Goal: Find specific page/section: Find specific page/section

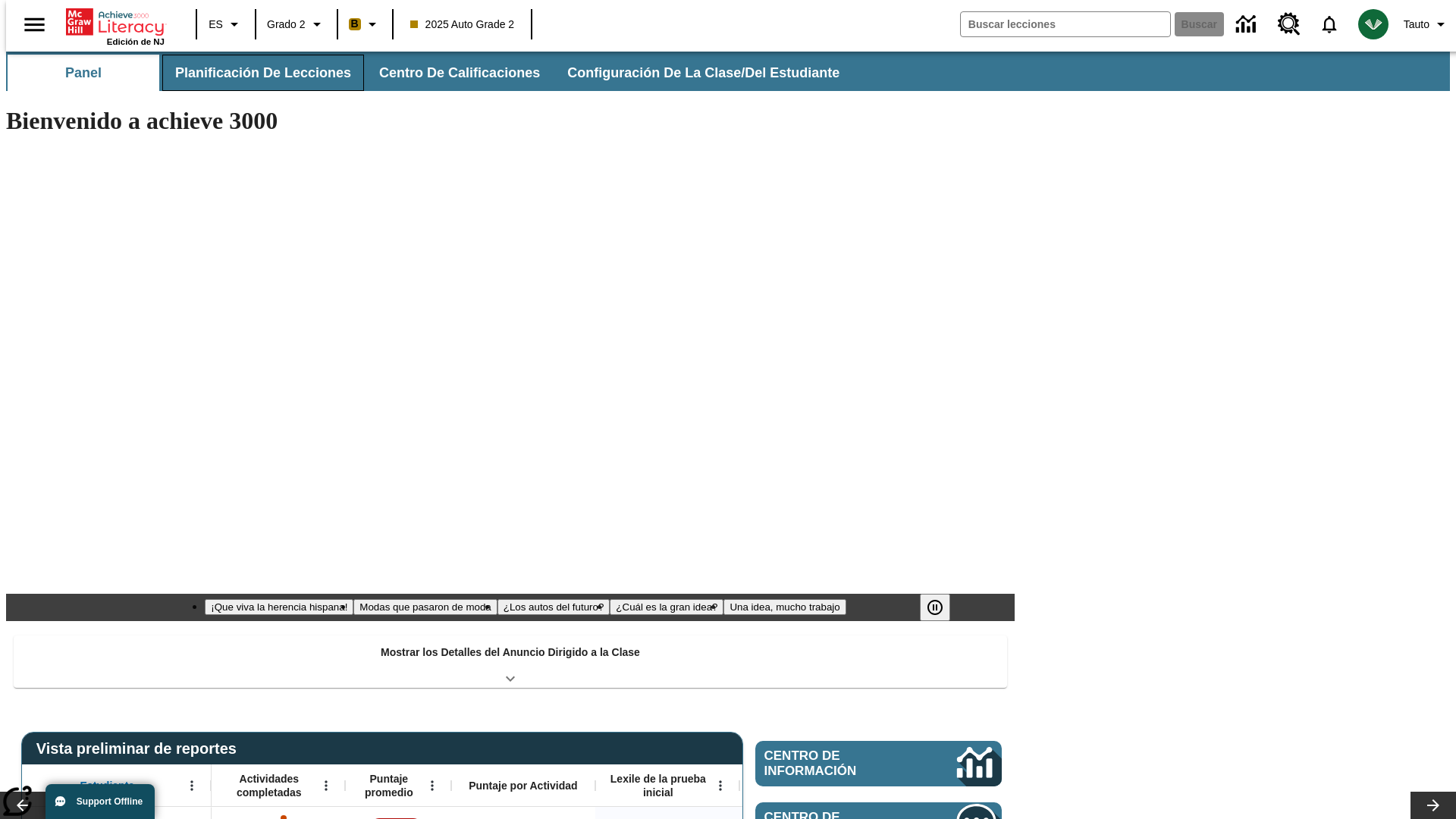
click at [254, 73] on button "Planificación de lecciones" at bounding box center [263, 73] width 202 height 37
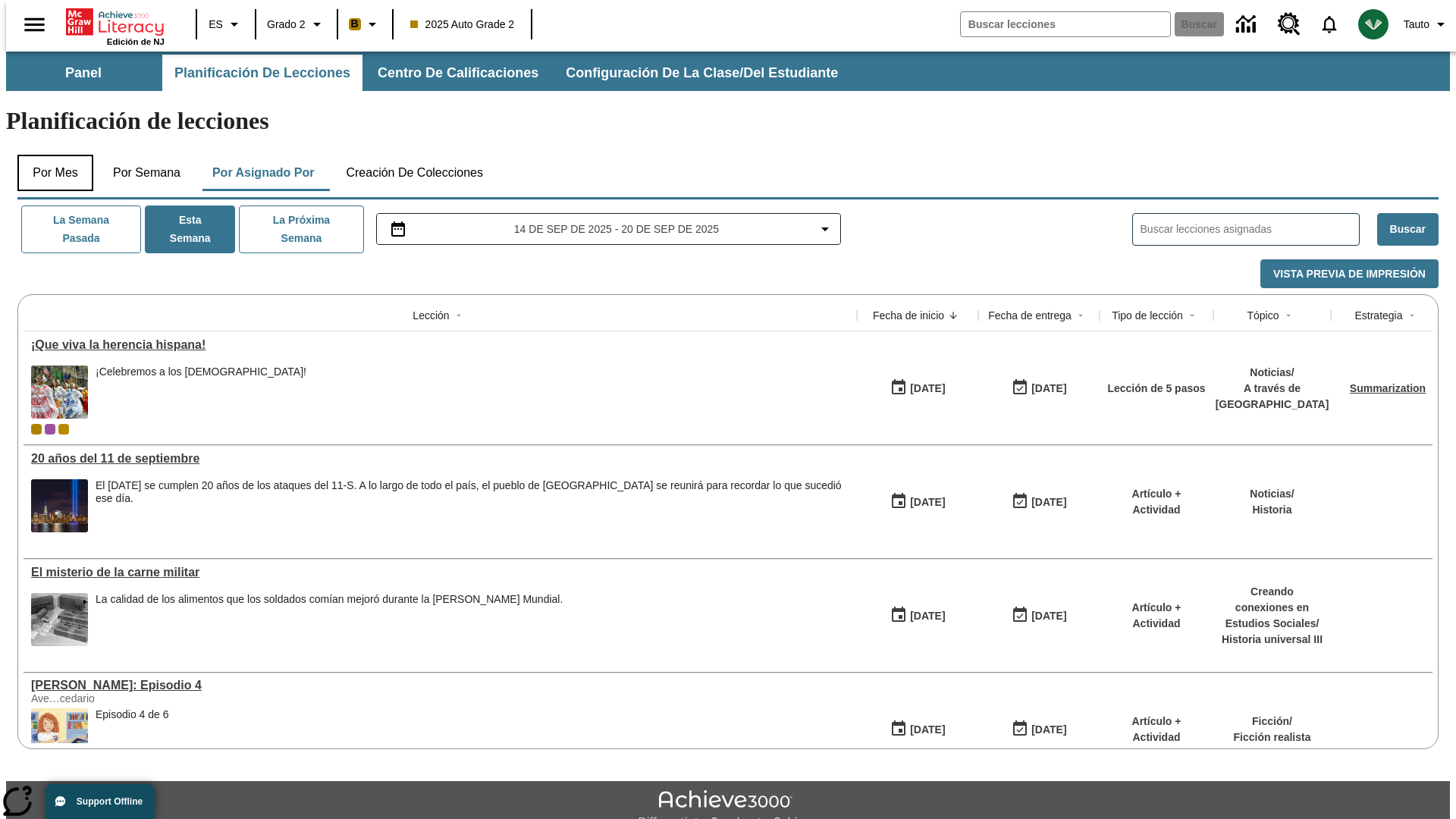
click at [49, 155] on button "Por mes" at bounding box center [56, 173] width 76 height 37
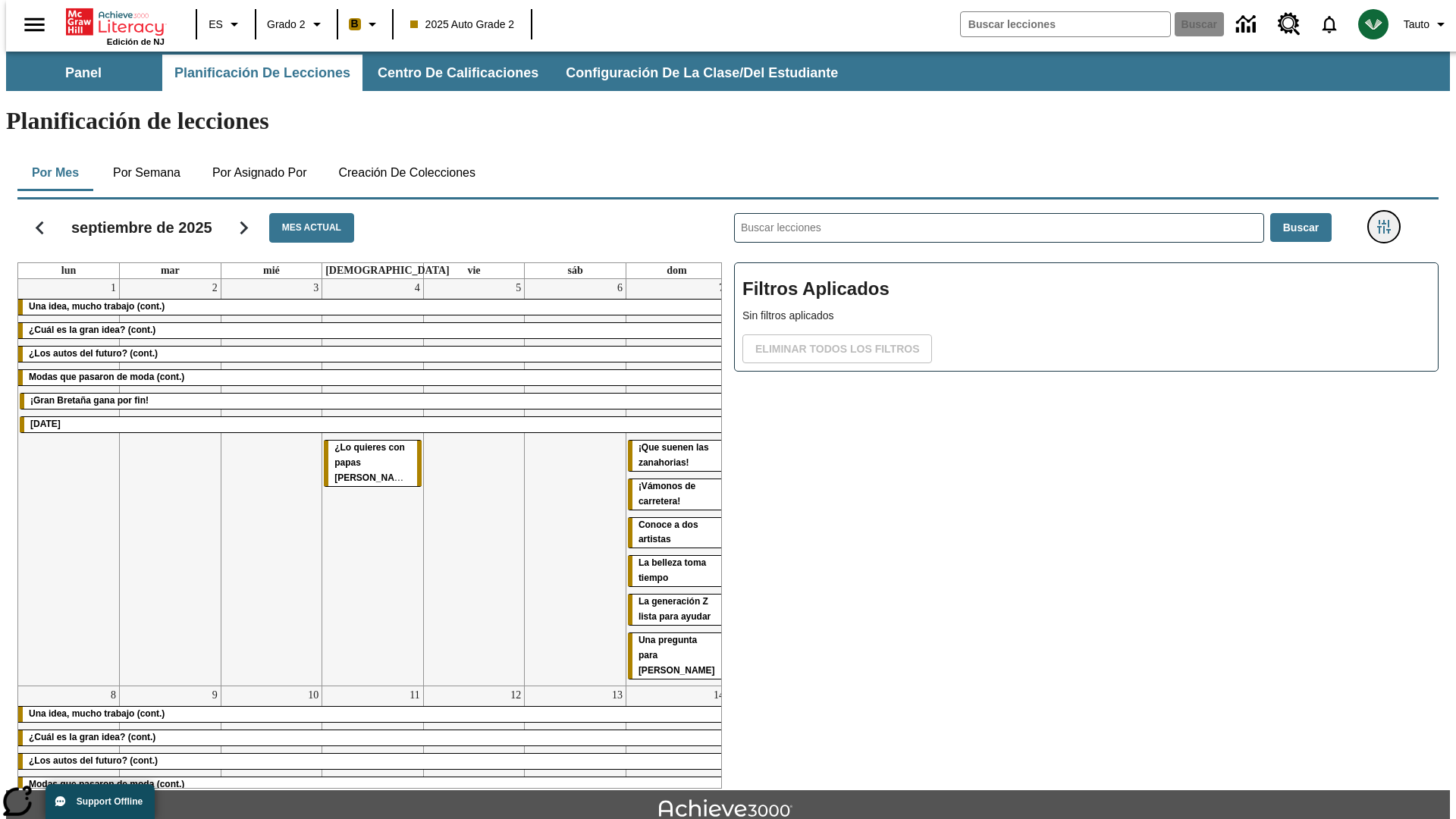
click at [1388, 220] on icon "Menú lateral de filtros" at bounding box center [1384, 227] width 14 height 14
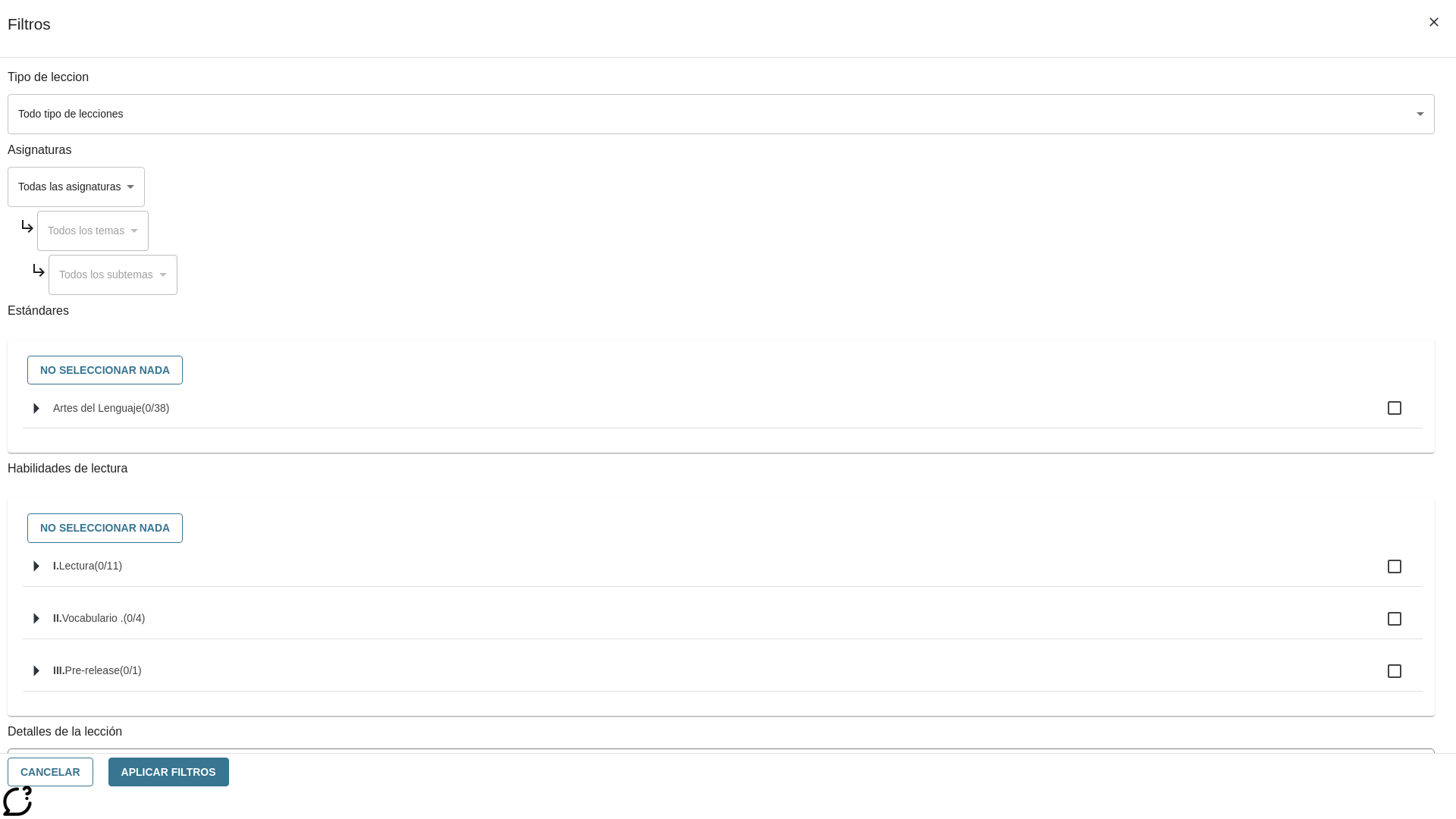
click at [1091, 113] on body "[MEDICAL_DATA] al contenido principal Edición de NJ ES Grado 2 B 2025 Auto Grad…" at bounding box center [728, 470] width 1444 height 837
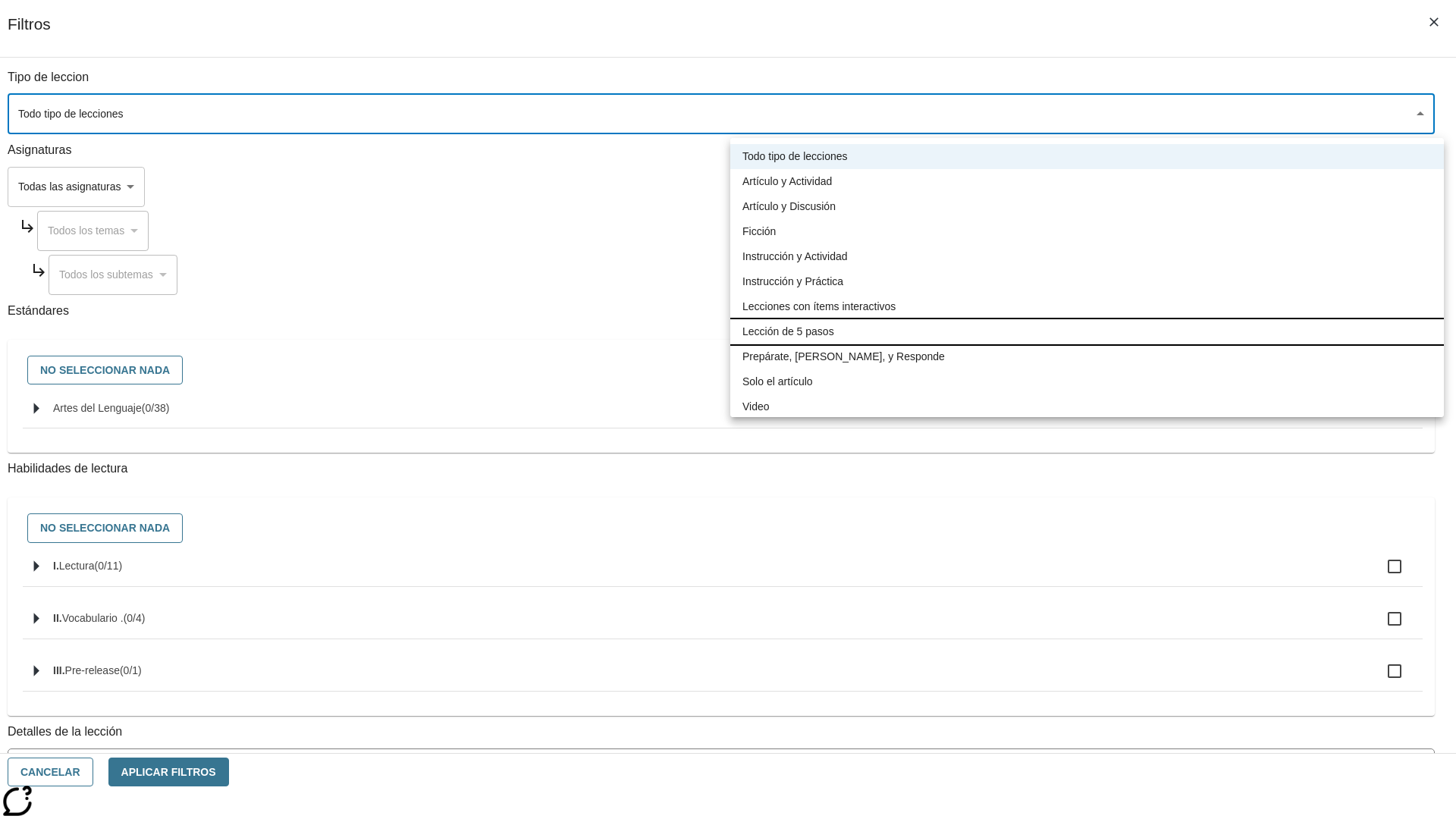
click at [1087, 331] on li "Lección de 5 pasos" at bounding box center [1086, 331] width 713 height 25
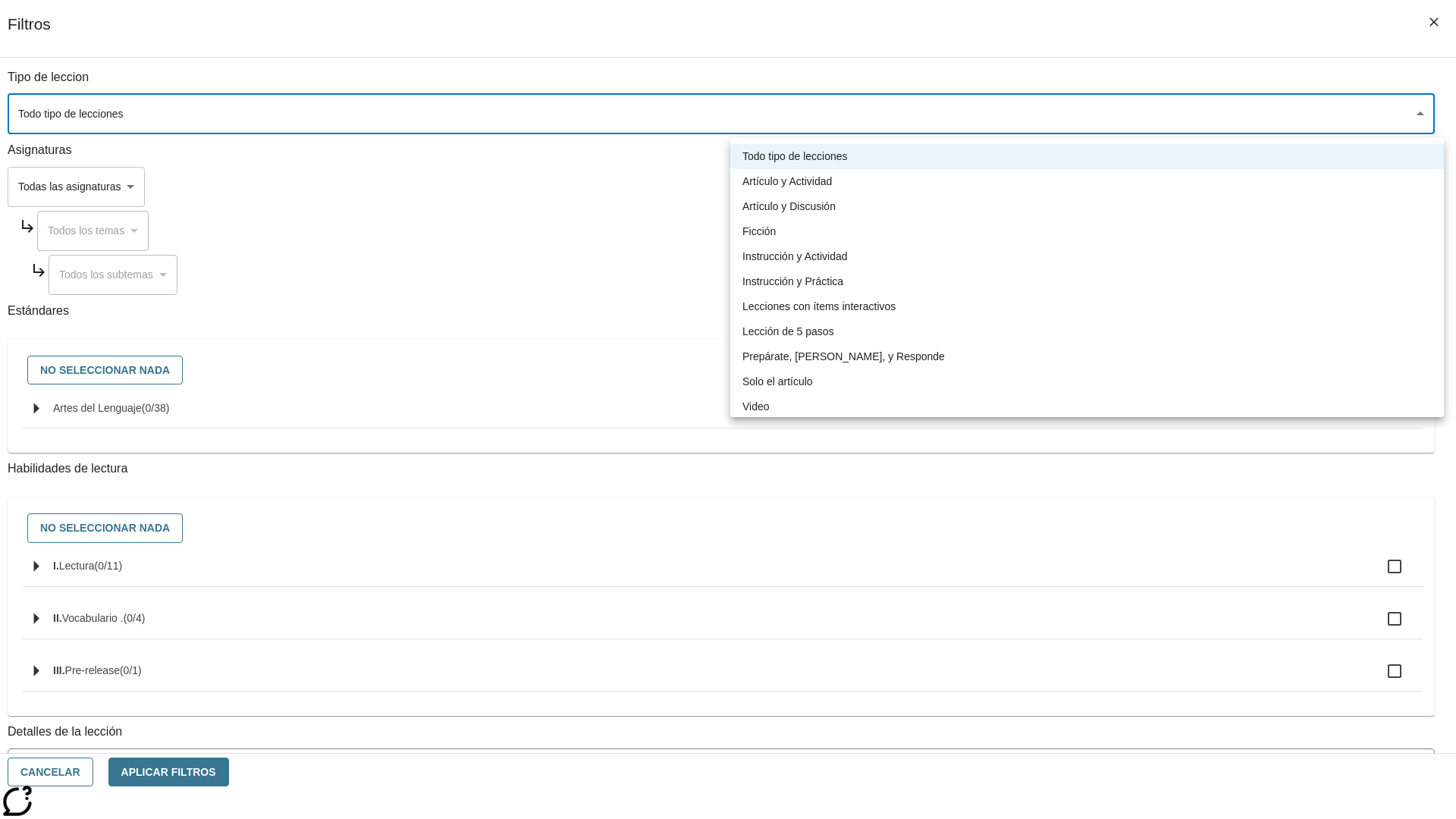
type input "1"
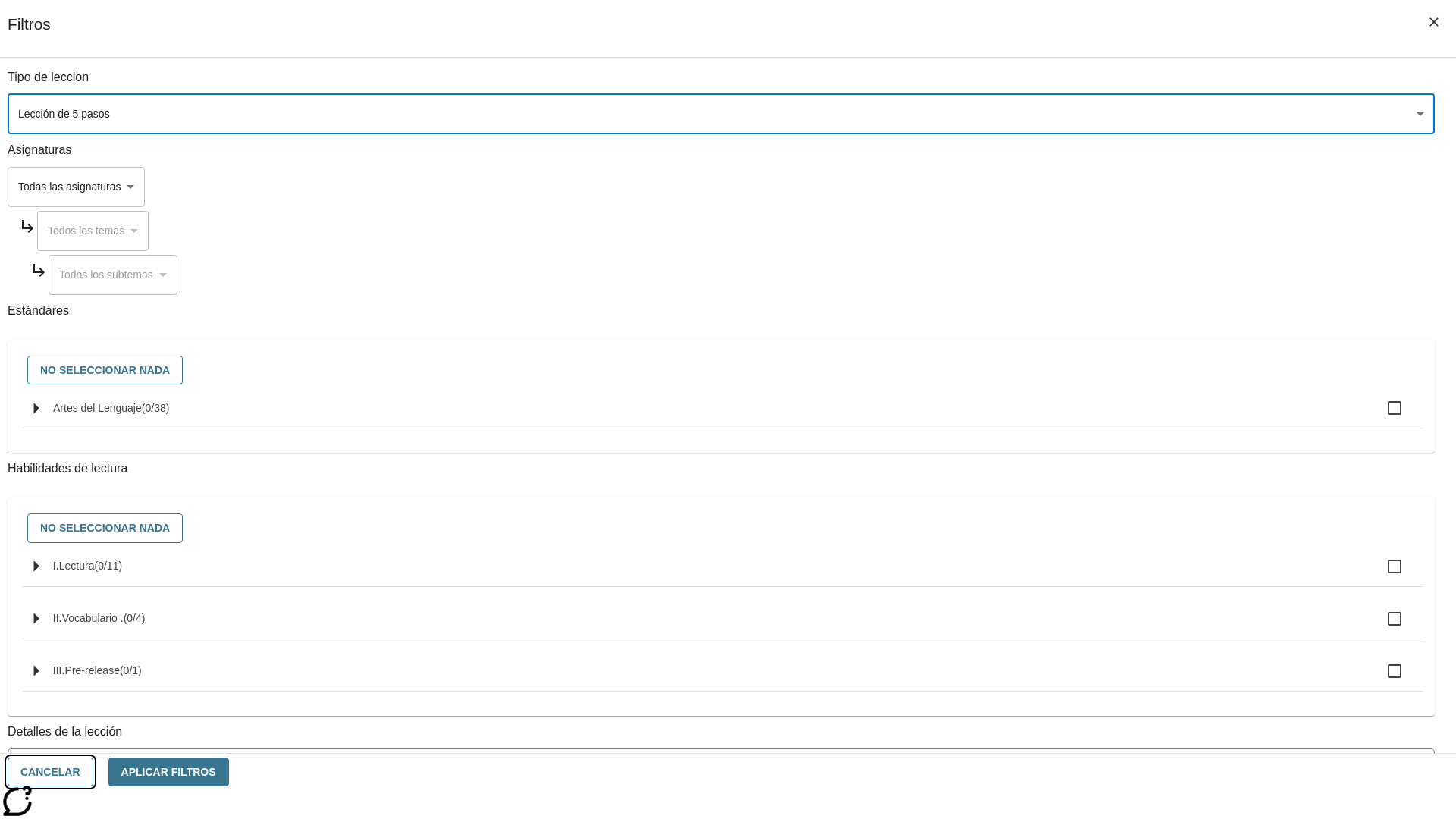
click at [94, 772] on button "Cancelar" at bounding box center [50, 772] width 86 height 30
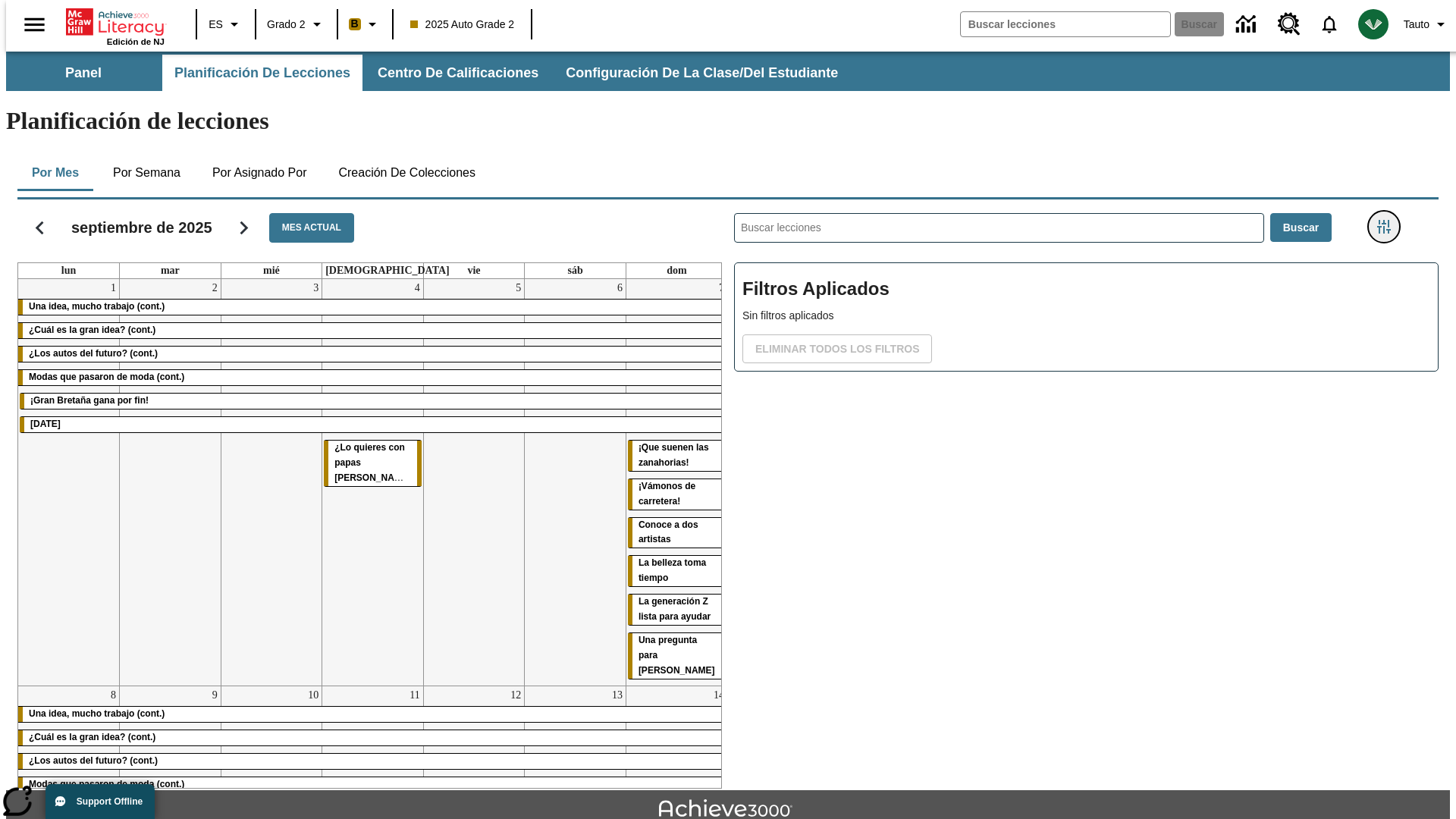
click at [1388, 220] on icon "Menú lateral de filtros" at bounding box center [1384, 227] width 14 height 14
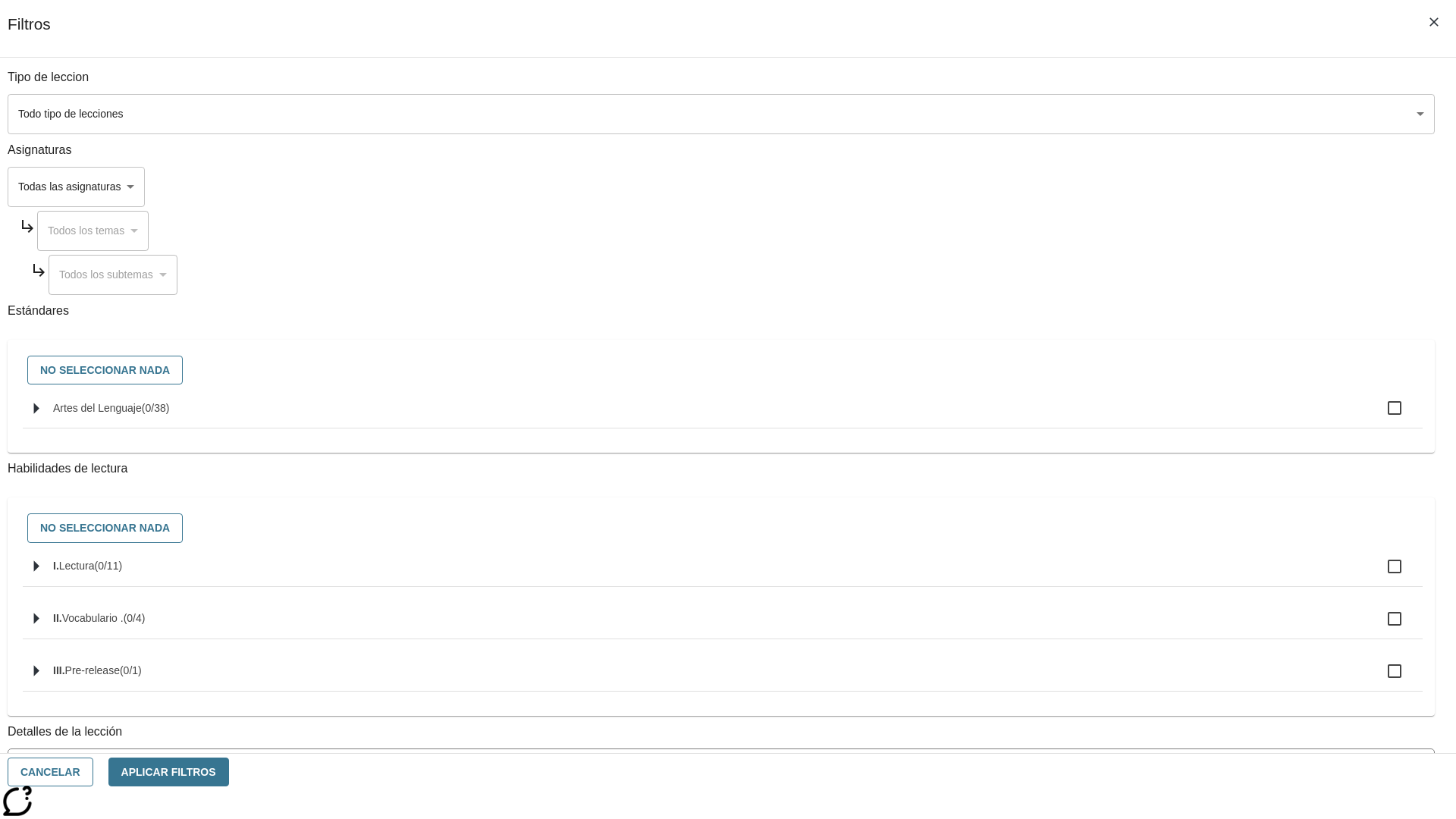
click at [1091, 113] on body "[MEDICAL_DATA] al contenido principal Edición de NJ ES Grado 2 B 2025 Auto Grad…" at bounding box center [728, 470] width 1444 height 837
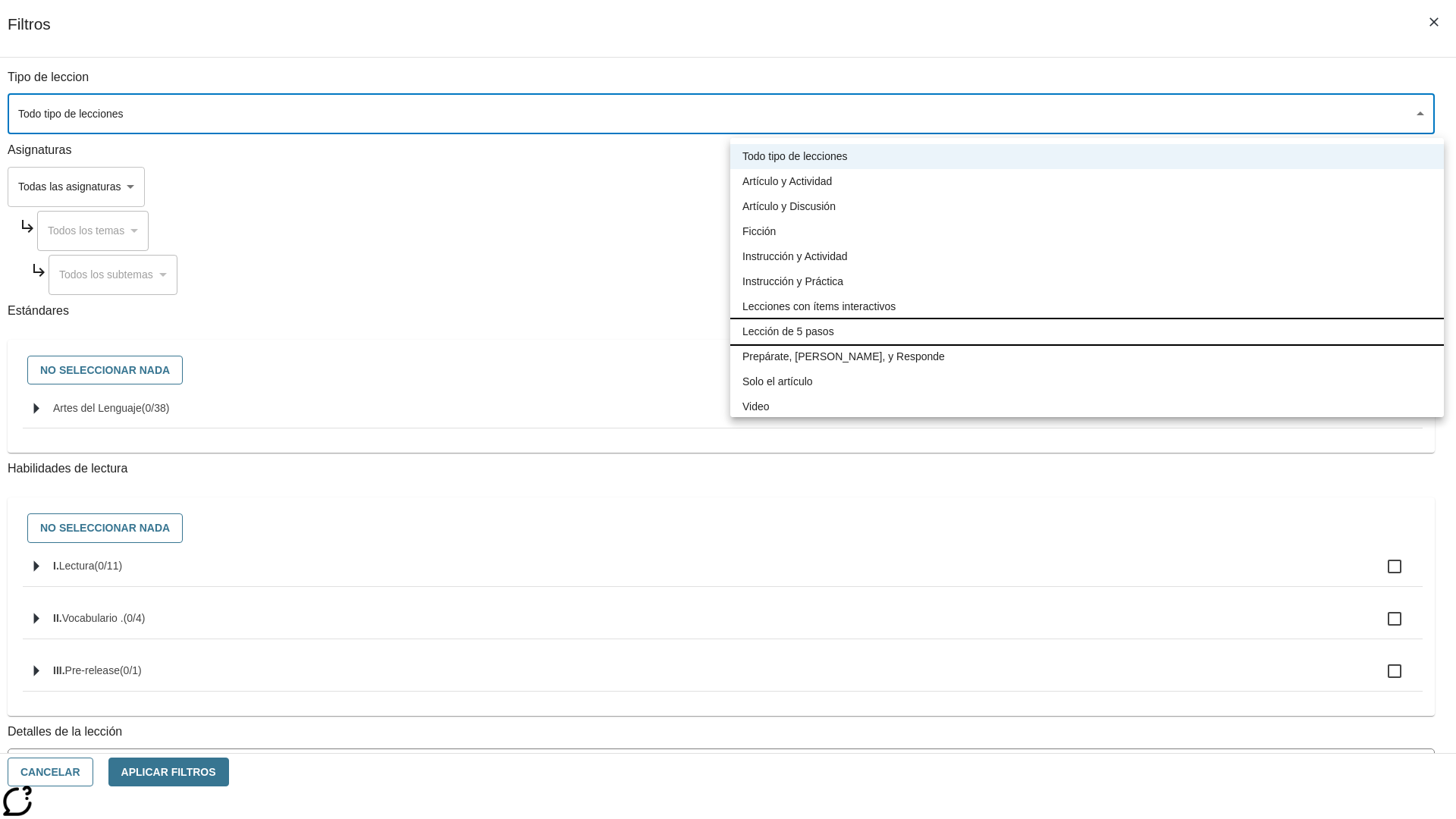
click at [1087, 331] on li "Lección de 5 pasos" at bounding box center [1086, 331] width 713 height 25
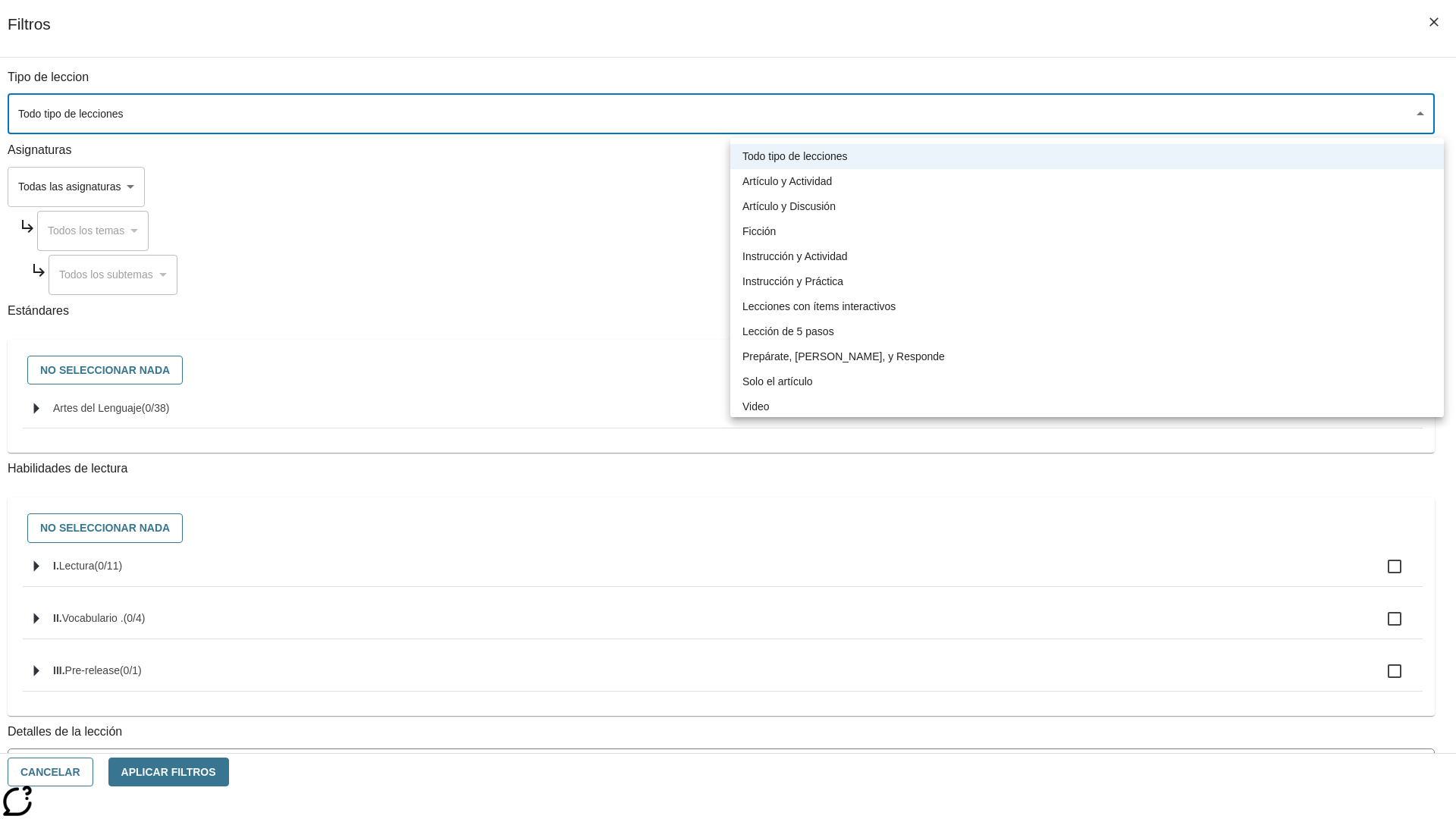
type input "1"
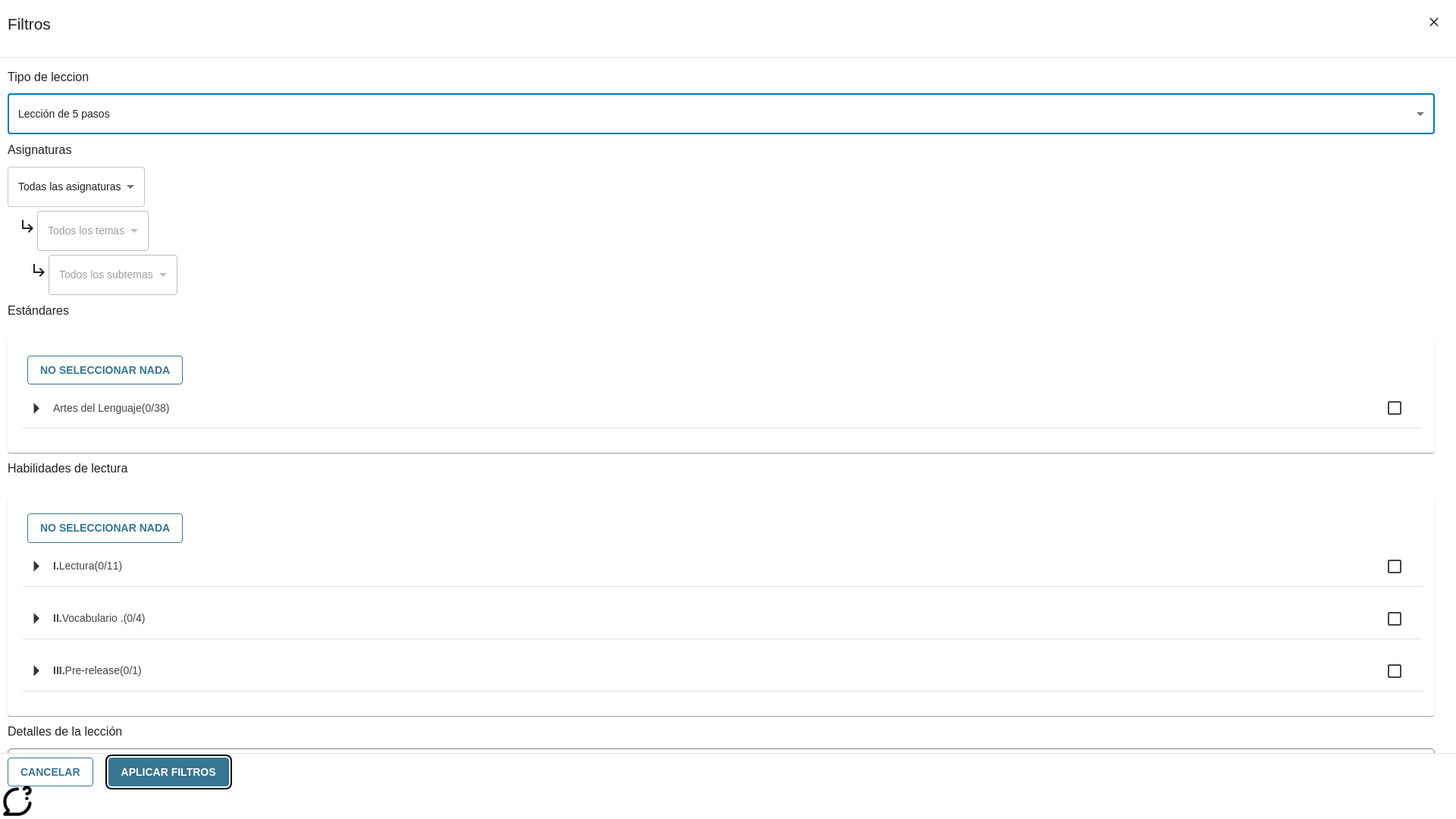
click at [229, 772] on button "Aplicar Filtros" at bounding box center [168, 772] width 120 height 30
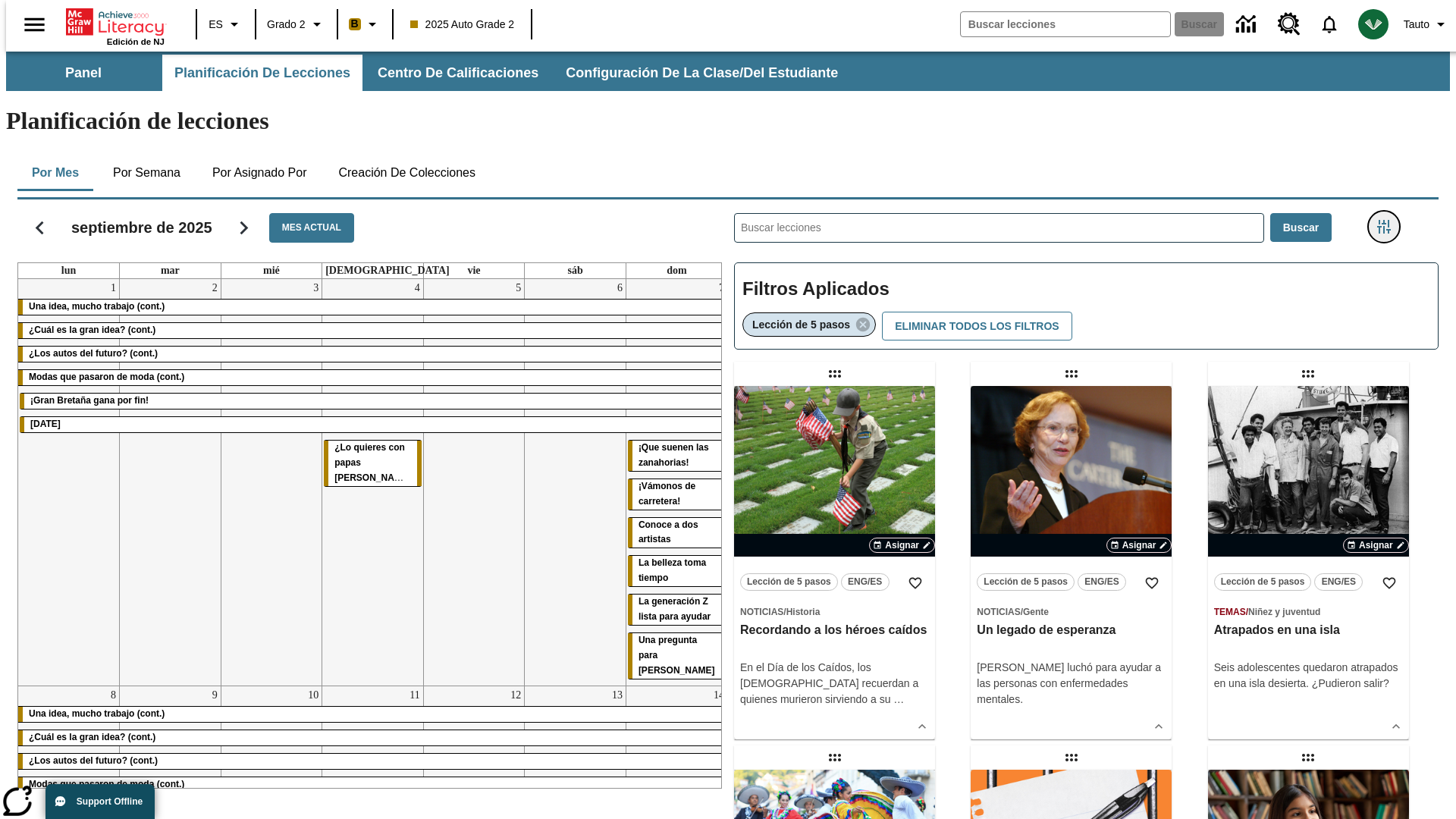
click at [1388, 220] on icon "Menú lateral de filtros" at bounding box center [1384, 227] width 14 height 14
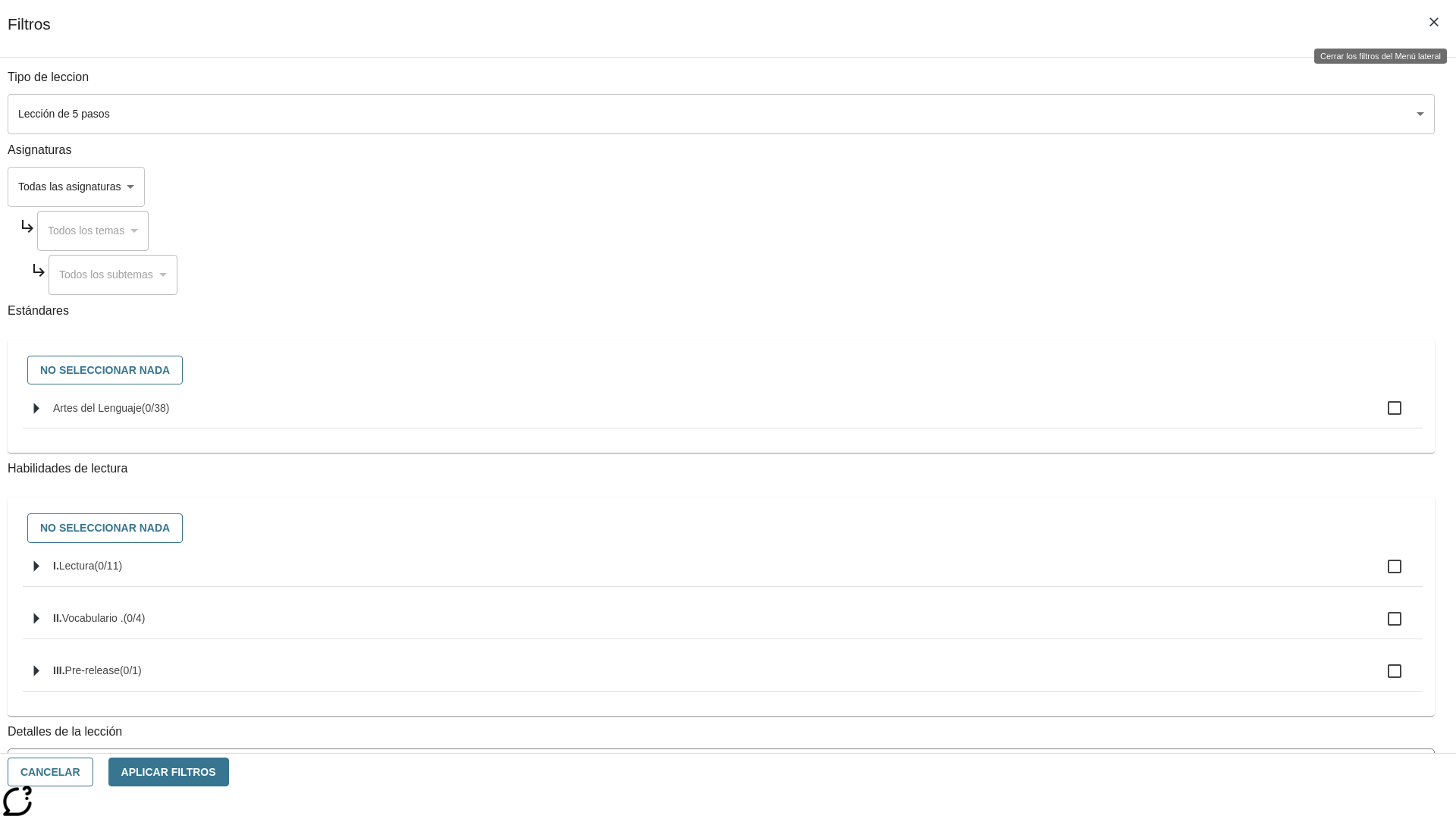
click at [1434, 22] on icon "Cerrar los filtros del Menú lateral" at bounding box center [1434, 22] width 9 height 9
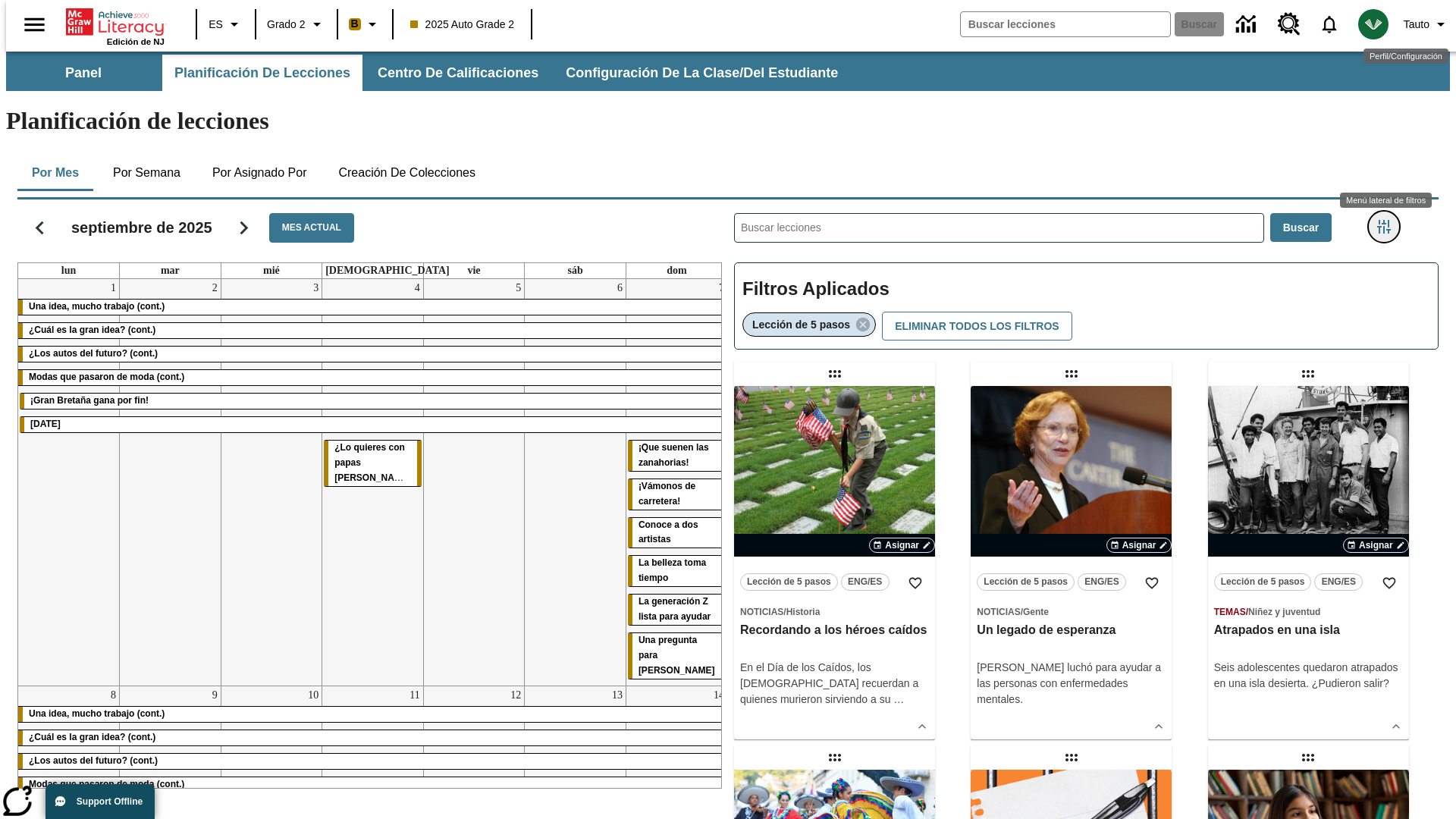
click at [1388, 220] on icon "Menú lateral de filtros" at bounding box center [1384, 227] width 14 height 14
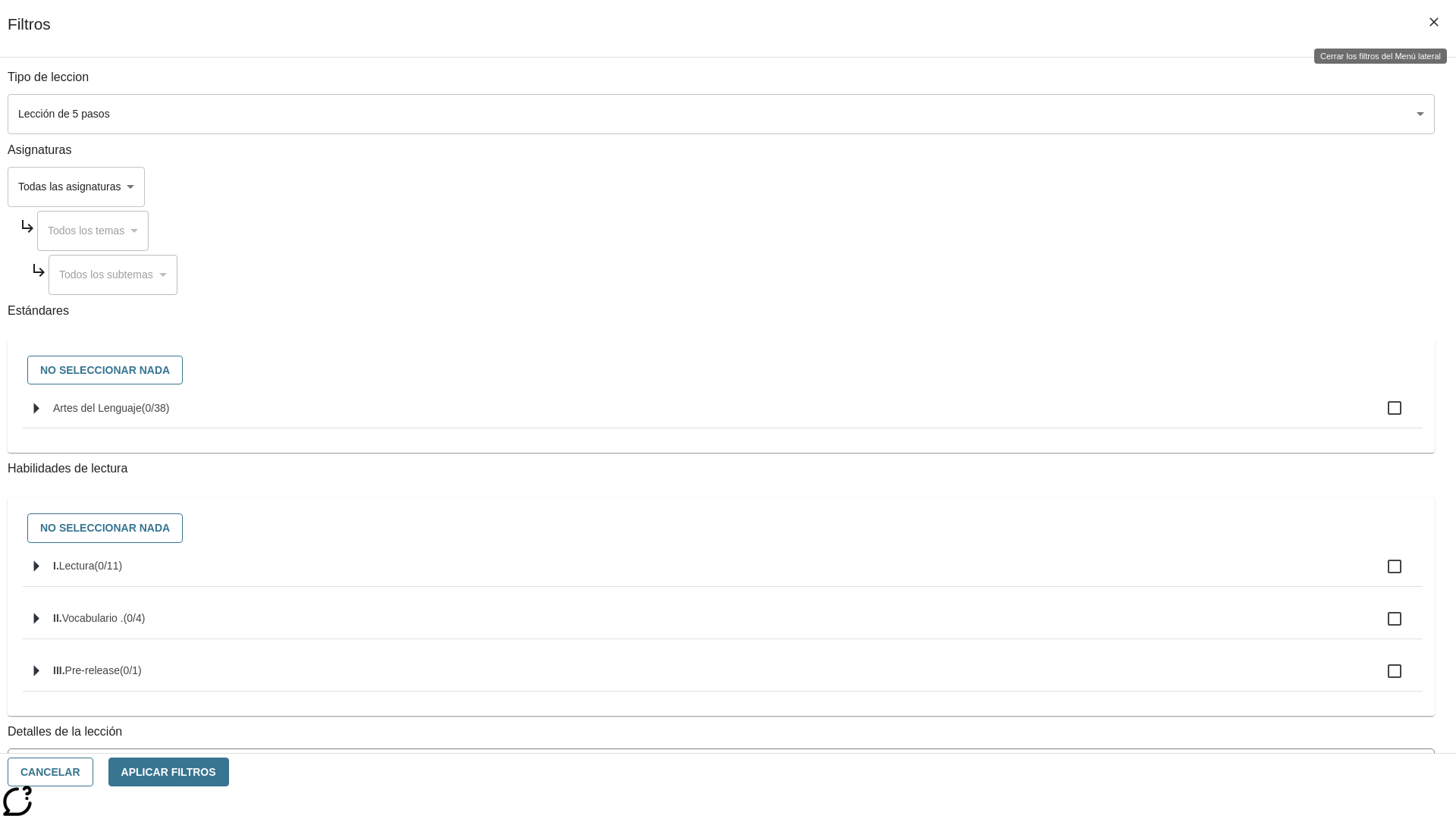
click at [1434, 22] on icon "Cerrar los filtros del Menú lateral" at bounding box center [1434, 22] width 9 height 9
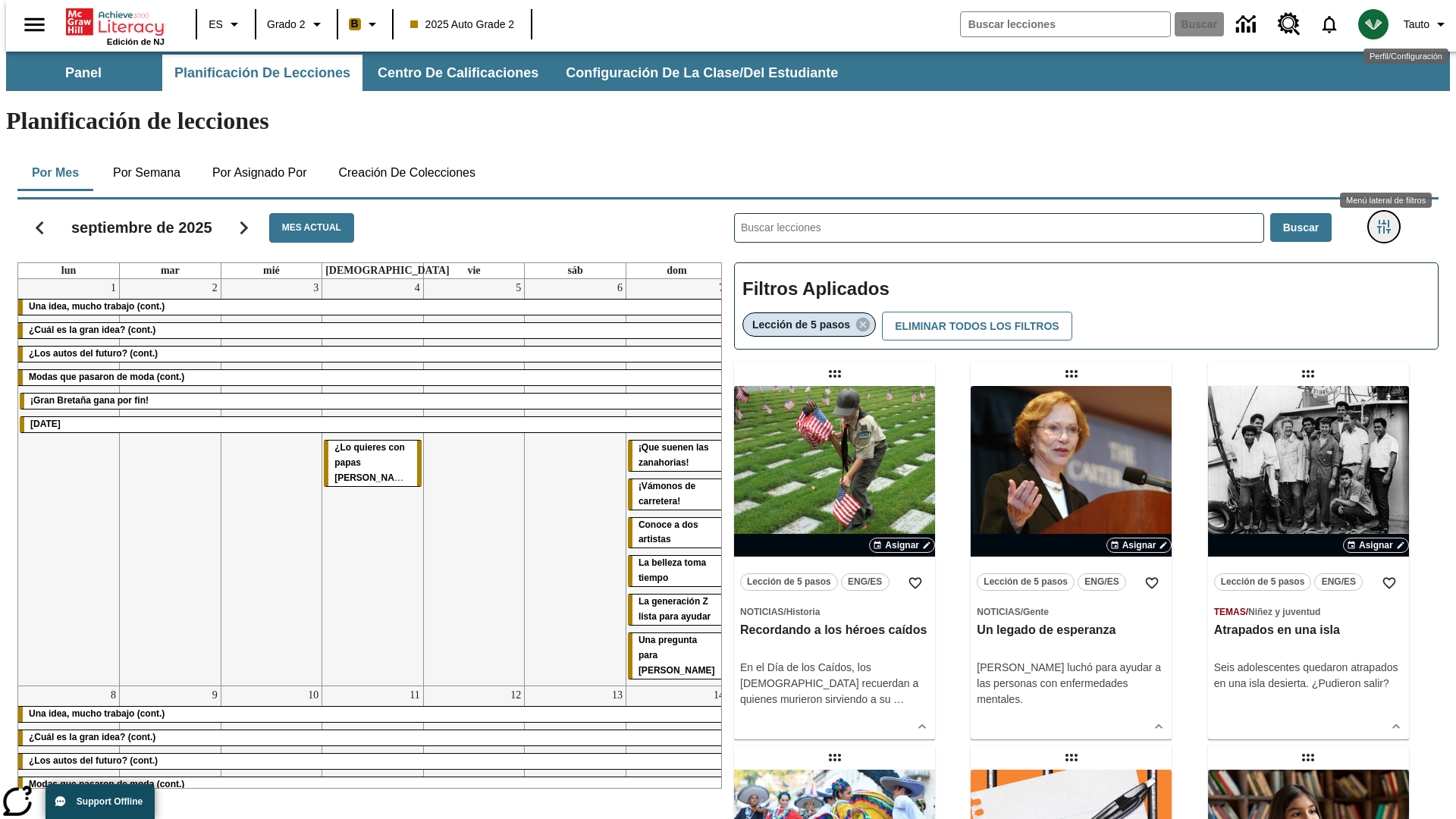
click at [1388, 220] on icon "Menú lateral de filtros" at bounding box center [1384, 227] width 14 height 14
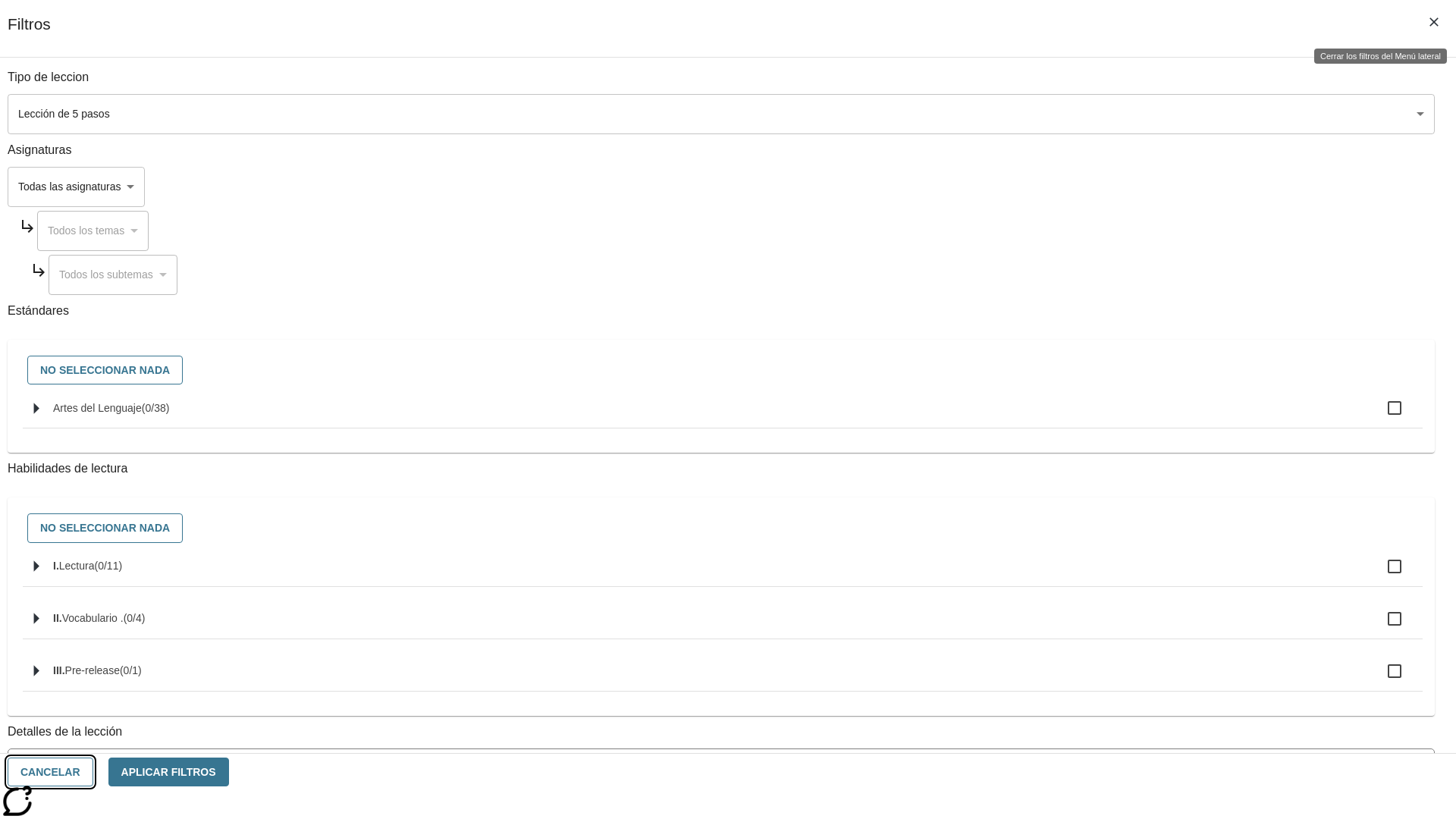
click at [94, 772] on button "Cancelar" at bounding box center [50, 772] width 86 height 30
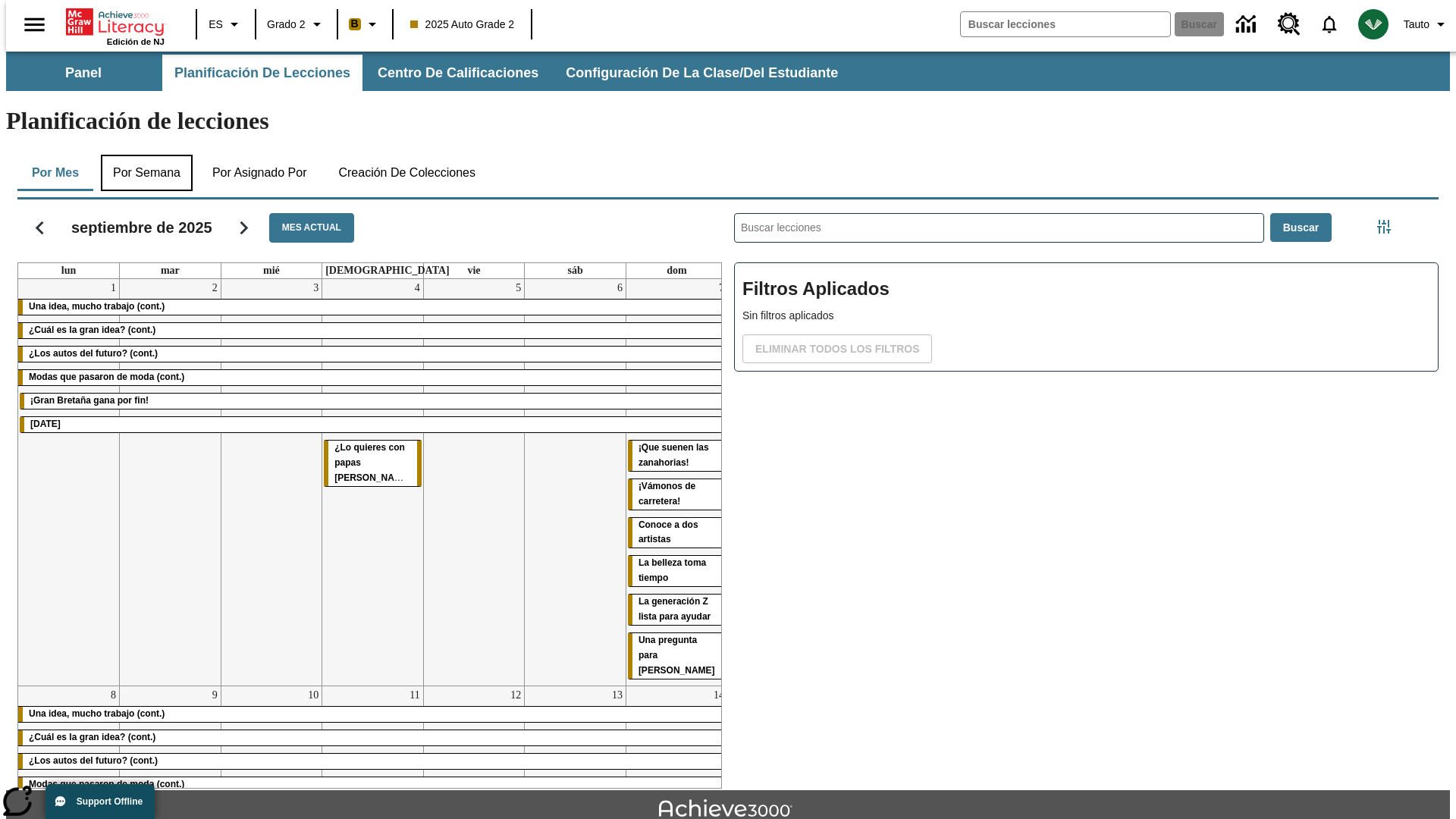
click at [142, 155] on button "Por semana" at bounding box center [146, 173] width 92 height 37
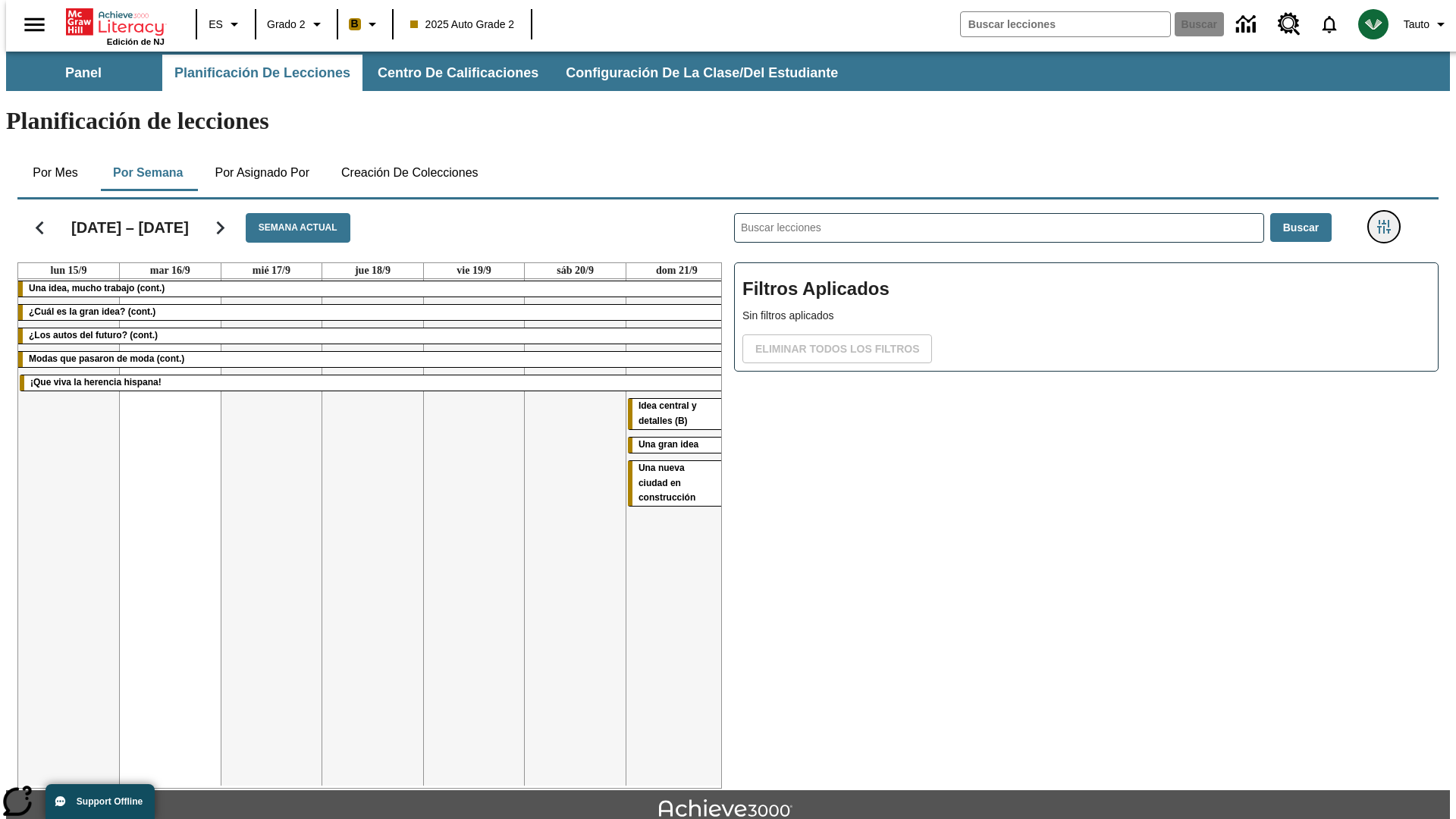
click at [1388, 220] on icon "Menú lateral de filtros" at bounding box center [1384, 227] width 14 height 14
